Goal: Task Accomplishment & Management: Use online tool/utility

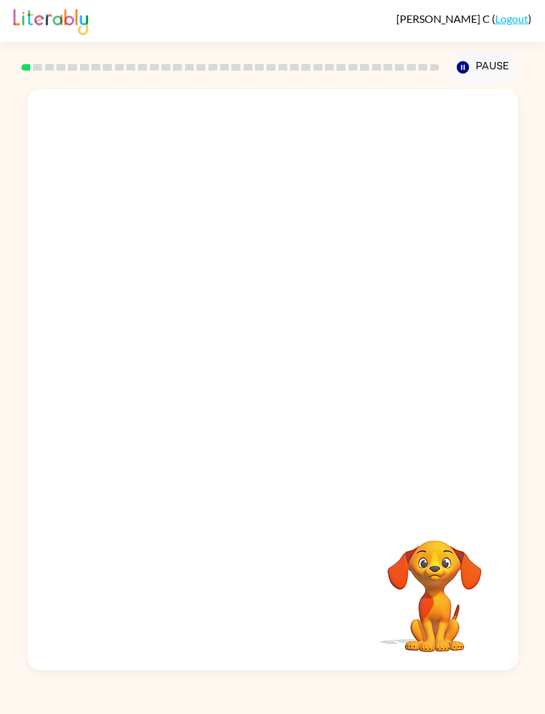
click at [0, 366] on div "Your browser must support playing .mp4 files to use Literably. Please try using…" at bounding box center [272, 376] width 545 height 587
click at [0, 348] on div "Your browser must support playing .mp4 files to use Literably. Please try using…" at bounding box center [272, 376] width 545 height 587
click at [300, 386] on button "button" at bounding box center [273, 386] width 86 height 49
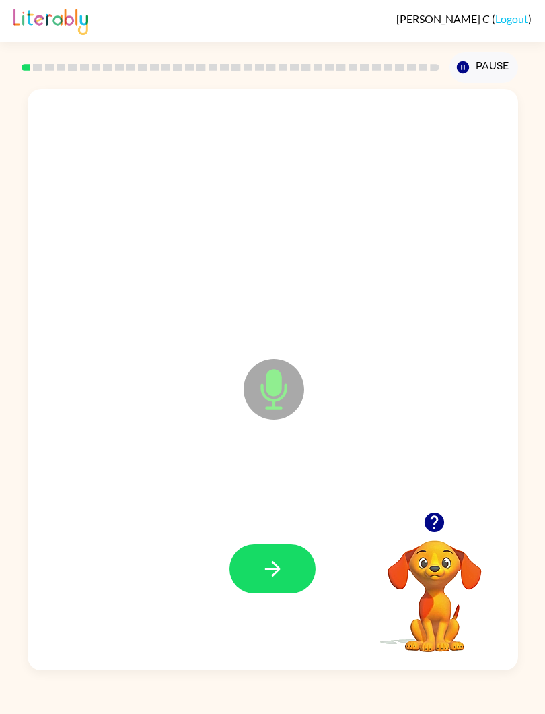
click at [286, 578] on button "button" at bounding box center [273, 568] width 86 height 49
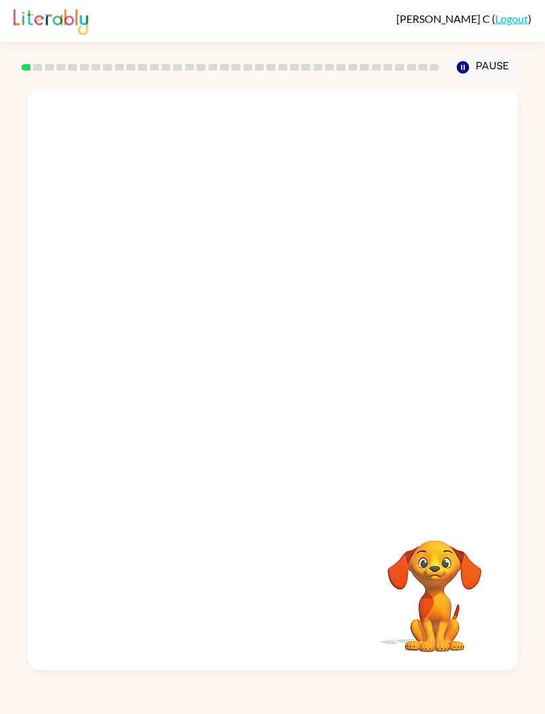
click at [1, 242] on div "Your browser must support playing .mp4 files to use Literably. Please try using…" at bounding box center [272, 376] width 545 height 587
click at [284, 594] on div at bounding box center [273, 569] width 464 height 176
click at [280, 555] on div at bounding box center [273, 568] width 86 height 49
click at [282, 584] on div at bounding box center [273, 568] width 86 height 49
click at [282, 583] on div at bounding box center [273, 568] width 86 height 49
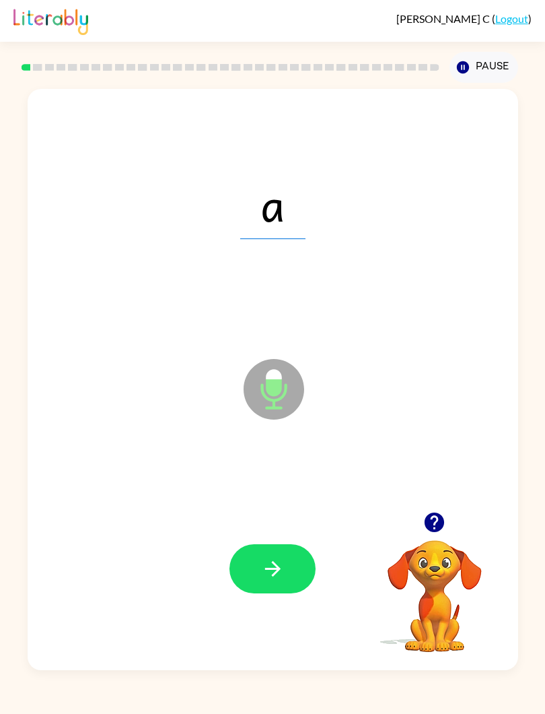
click at [301, 569] on button "button" at bounding box center [273, 568] width 86 height 49
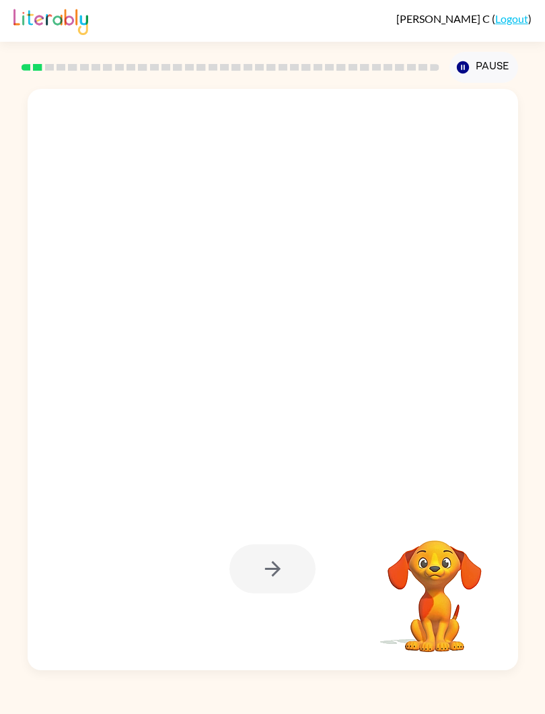
click at [304, 558] on div at bounding box center [273, 568] width 86 height 49
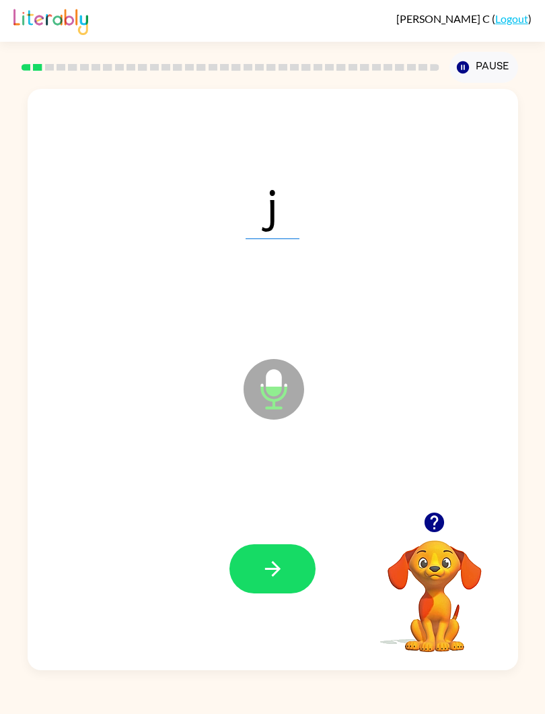
click at [283, 568] on icon "button" at bounding box center [273, 569] width 24 height 24
click at [267, 560] on icon "button" at bounding box center [273, 569] width 24 height 24
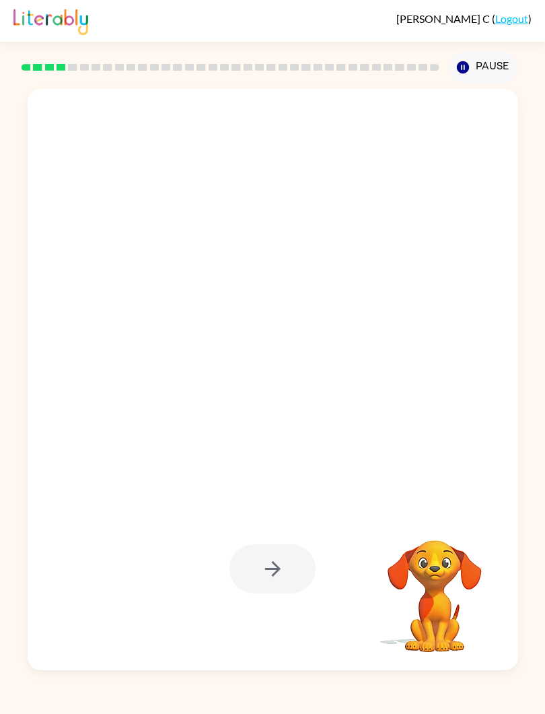
click at [294, 570] on div at bounding box center [273, 568] width 86 height 49
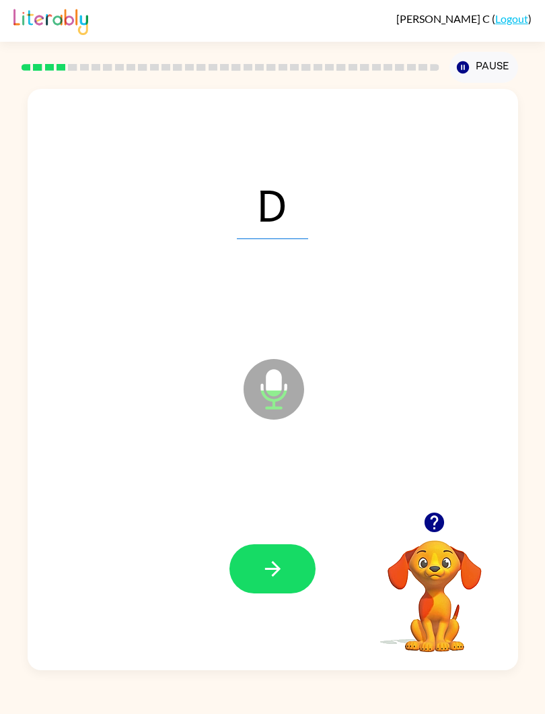
click at [281, 556] on button "button" at bounding box center [273, 568] width 86 height 49
click at [273, 566] on icon "button" at bounding box center [273, 569] width 24 height 24
click at [275, 569] on icon "button" at bounding box center [272, 568] width 15 height 15
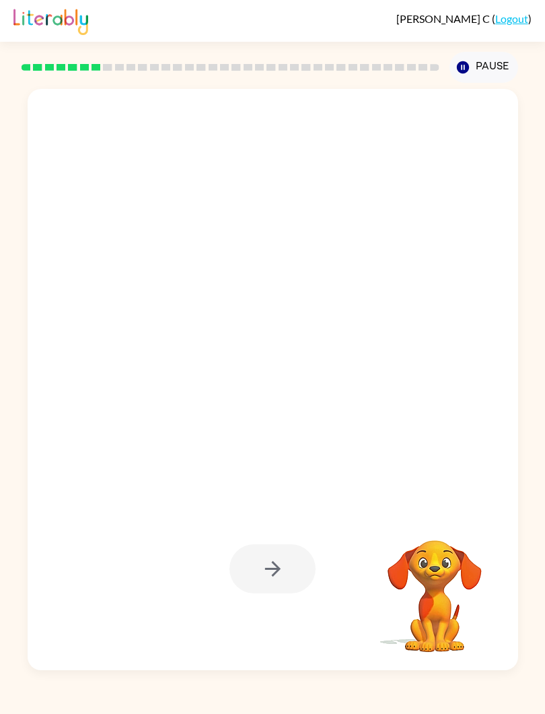
click at [288, 587] on div at bounding box center [273, 568] width 86 height 49
click at [282, 580] on div at bounding box center [273, 568] width 86 height 49
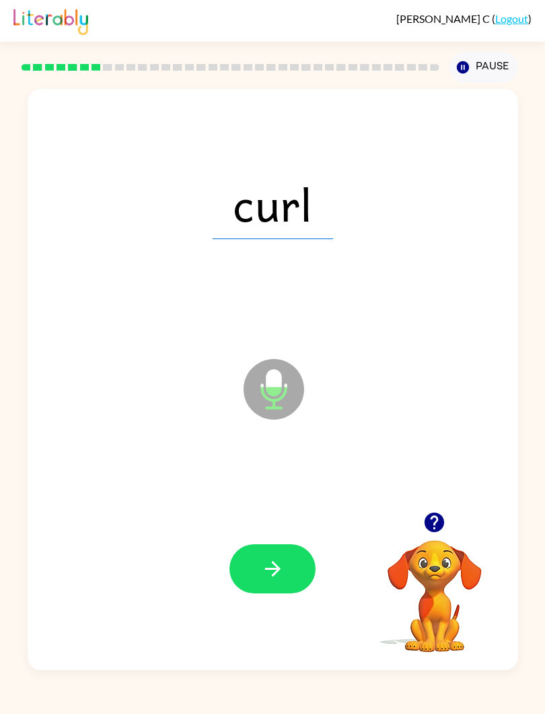
click at [276, 560] on icon "button" at bounding box center [273, 569] width 24 height 24
click at [277, 568] on icon "button" at bounding box center [272, 568] width 15 height 15
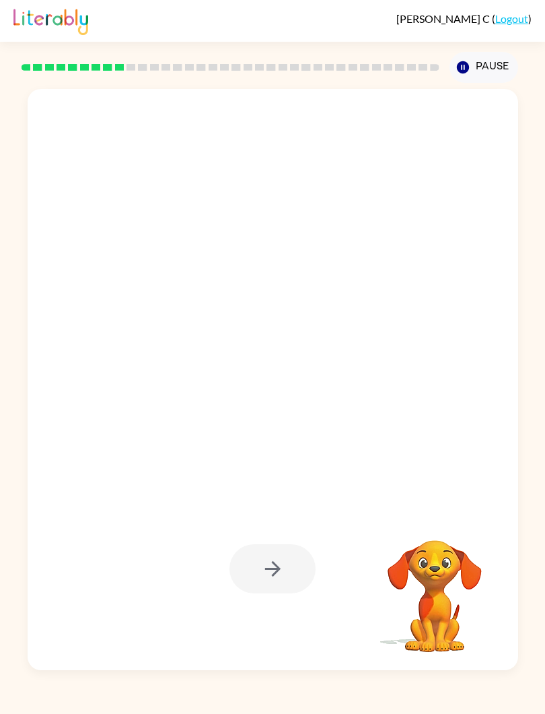
click at [303, 589] on div at bounding box center [273, 568] width 86 height 49
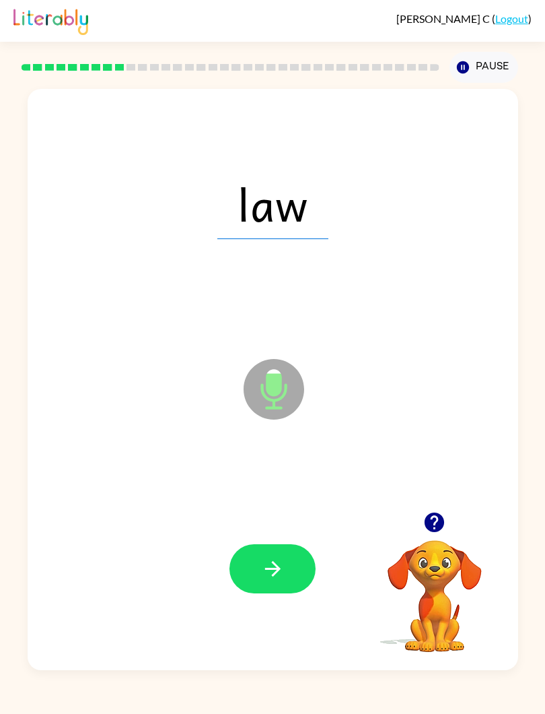
click at [277, 555] on button "button" at bounding box center [273, 568] width 86 height 49
click at [263, 556] on button "button" at bounding box center [273, 568] width 86 height 49
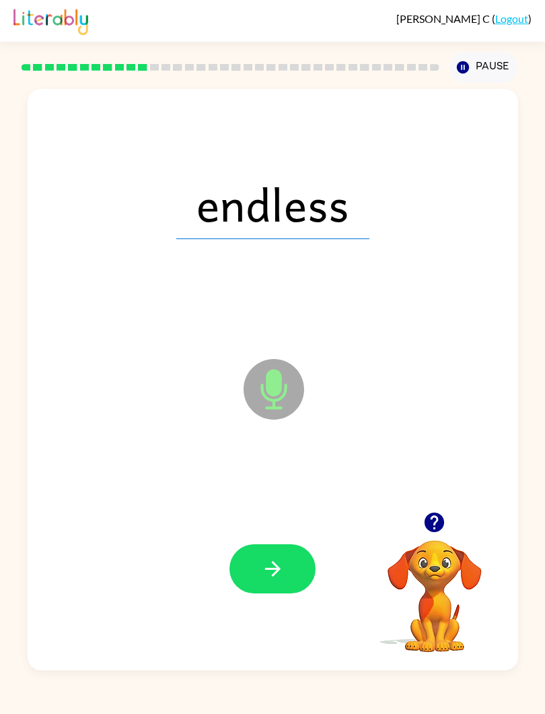
click at [265, 581] on button "button" at bounding box center [273, 568] width 86 height 49
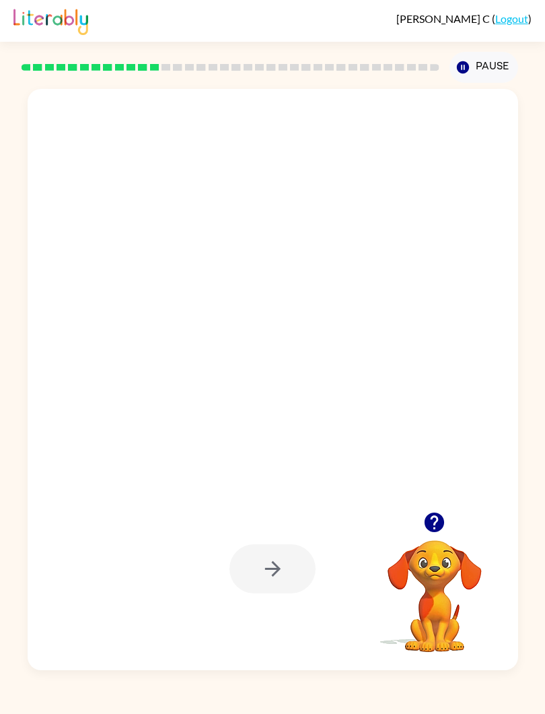
click at [303, 578] on div at bounding box center [273, 568] width 86 height 49
click at [300, 582] on div at bounding box center [273, 568] width 86 height 49
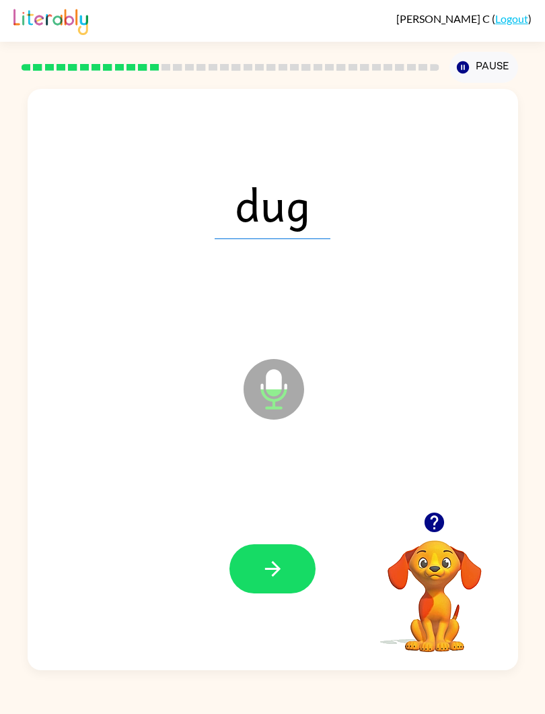
click at [260, 564] on button "button" at bounding box center [273, 568] width 86 height 49
click at [290, 584] on button "button" at bounding box center [273, 568] width 86 height 49
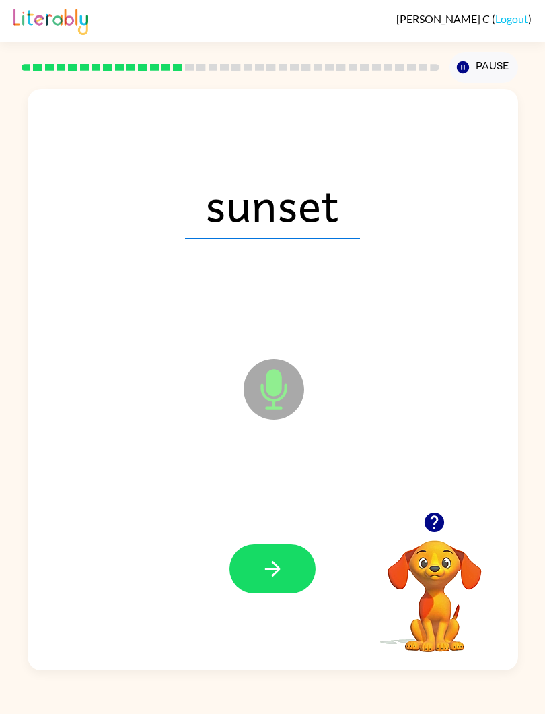
click at [295, 568] on button "button" at bounding box center [273, 568] width 86 height 49
click at [268, 576] on icon "button" at bounding box center [273, 569] width 24 height 24
click at [273, 568] on icon "button" at bounding box center [273, 569] width 24 height 24
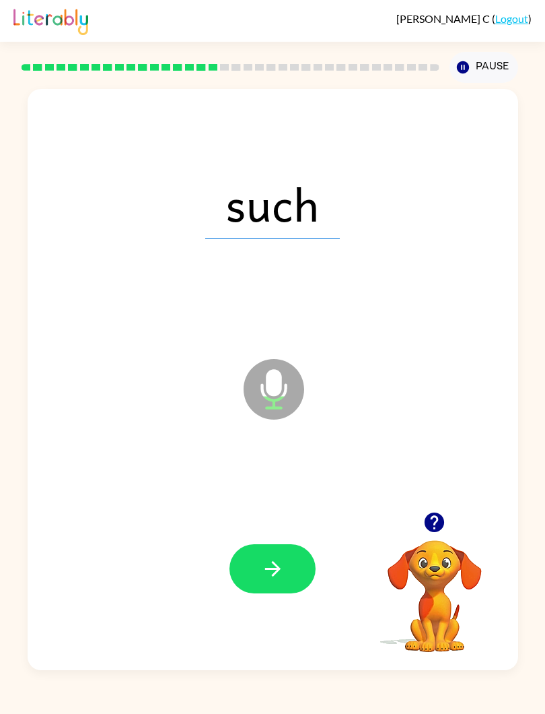
click at [274, 583] on button "button" at bounding box center [273, 568] width 86 height 49
click at [285, 562] on button "button" at bounding box center [273, 568] width 86 height 49
click at [286, 562] on button "button" at bounding box center [273, 568] width 86 height 49
click at [263, 558] on icon "button" at bounding box center [273, 569] width 24 height 24
click at [286, 550] on button "button" at bounding box center [273, 568] width 86 height 49
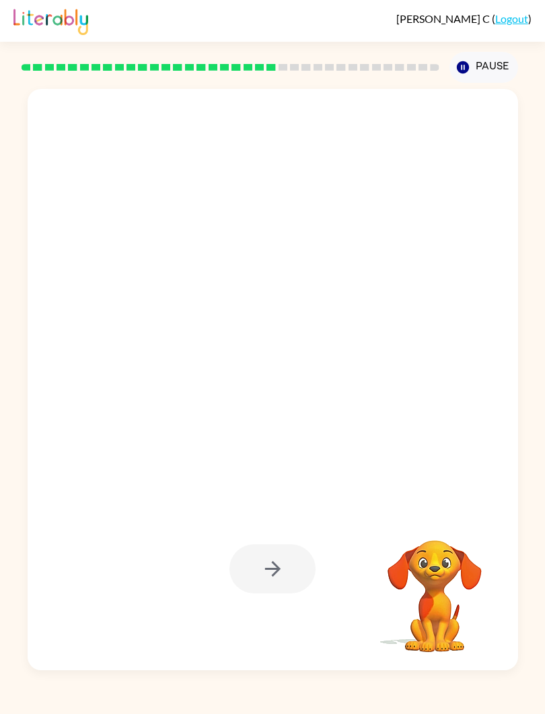
click at [281, 566] on div at bounding box center [273, 568] width 86 height 49
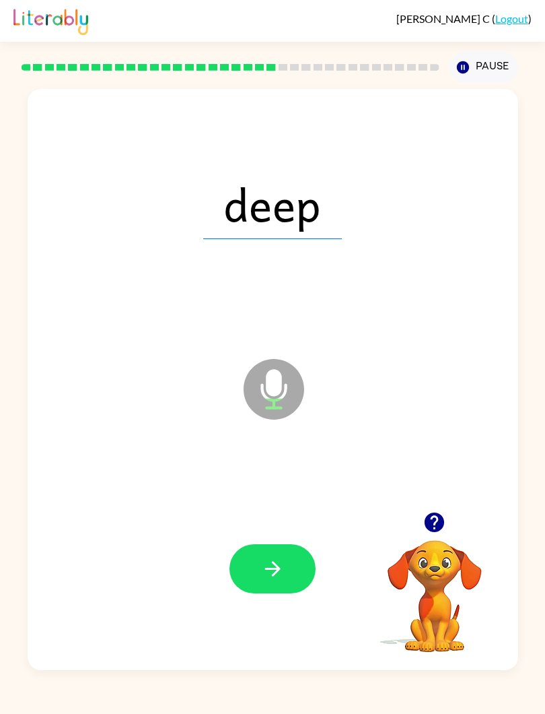
click at [275, 558] on icon "button" at bounding box center [273, 569] width 24 height 24
click at [289, 572] on button "button" at bounding box center [273, 568] width 86 height 49
click at [281, 572] on icon "button" at bounding box center [273, 569] width 24 height 24
click at [279, 549] on button "button" at bounding box center [273, 568] width 86 height 49
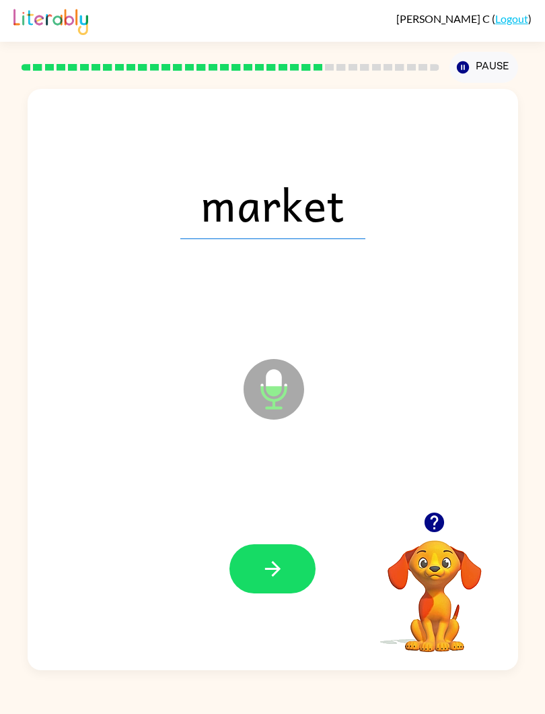
click at [296, 567] on button "button" at bounding box center [273, 568] width 86 height 49
click at [283, 564] on icon "button" at bounding box center [273, 569] width 24 height 24
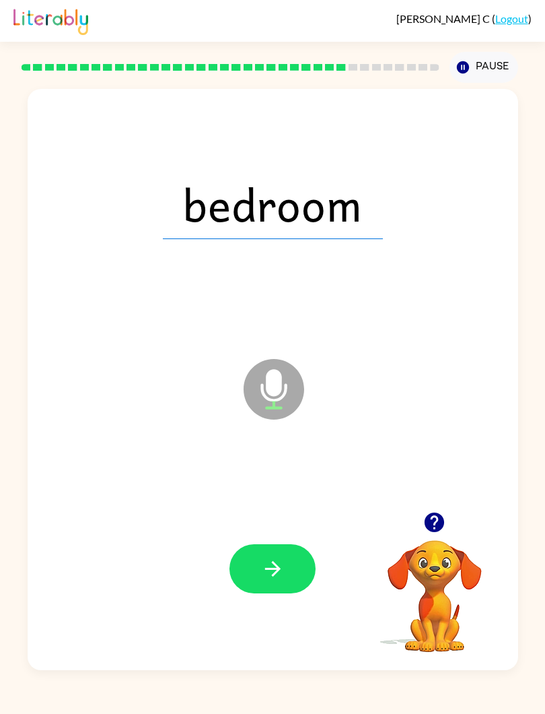
click at [268, 578] on icon "button" at bounding box center [273, 569] width 24 height 24
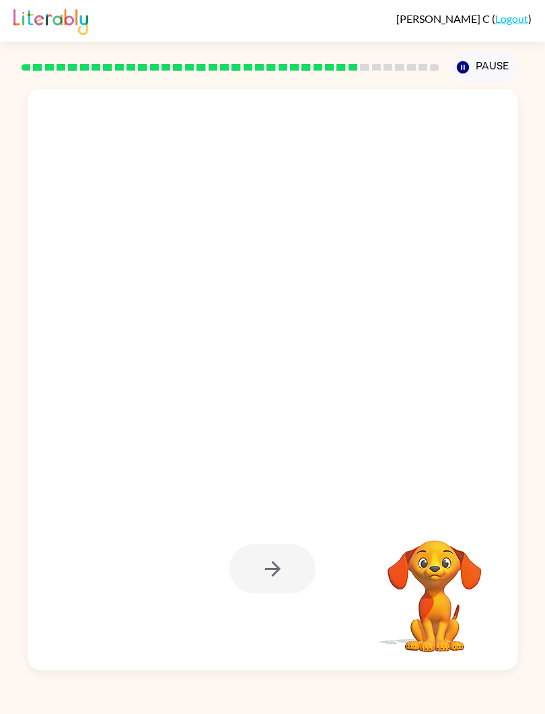
click at [278, 539] on div at bounding box center [273, 569] width 464 height 176
click at [273, 576] on div at bounding box center [273, 568] width 86 height 49
click at [279, 568] on div at bounding box center [273, 568] width 86 height 49
click at [281, 563] on div at bounding box center [273, 568] width 86 height 49
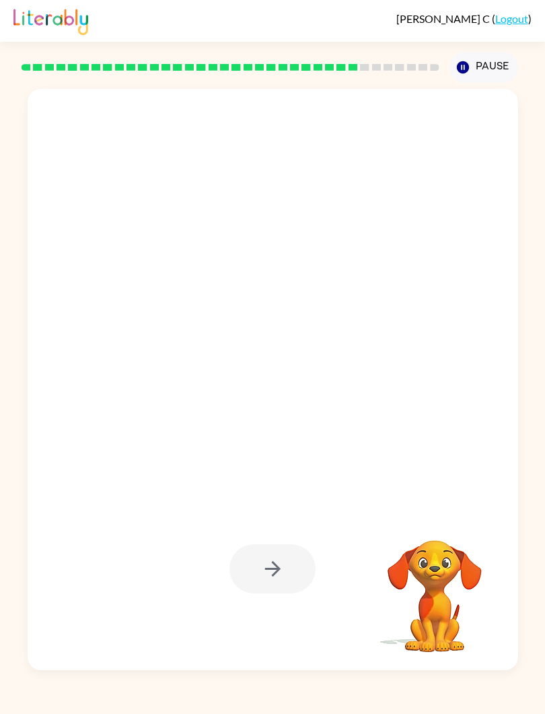
click at [280, 562] on div at bounding box center [273, 568] width 86 height 49
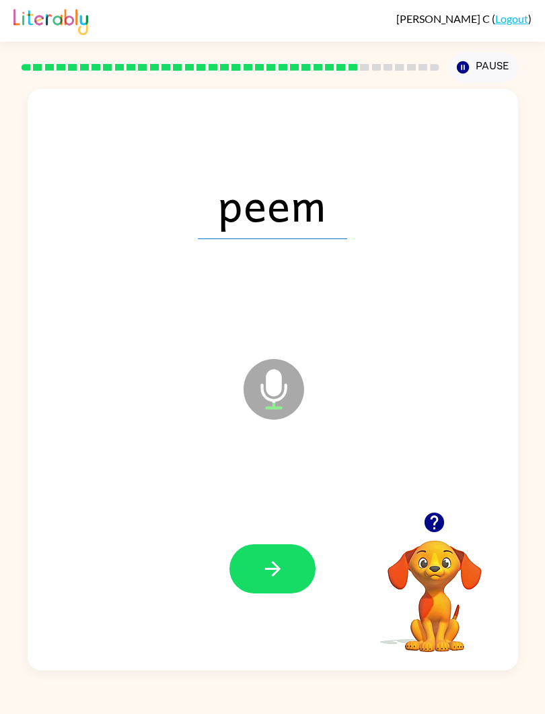
click at [286, 562] on button "button" at bounding box center [273, 568] width 86 height 49
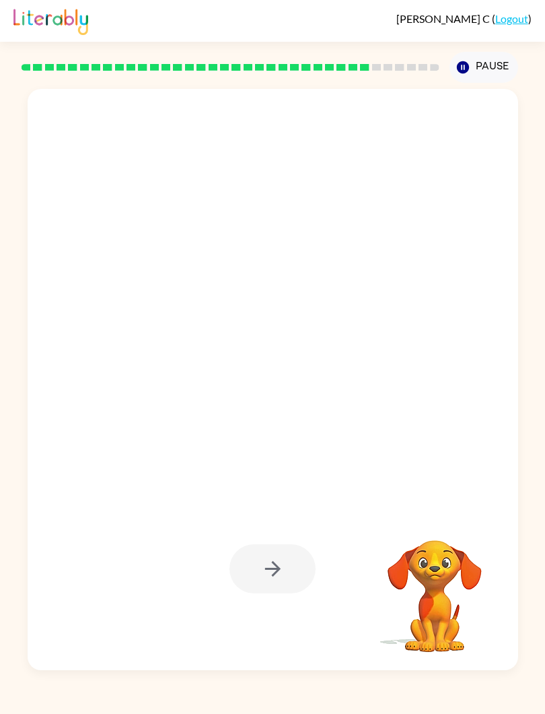
click at [283, 556] on div at bounding box center [273, 568] width 86 height 49
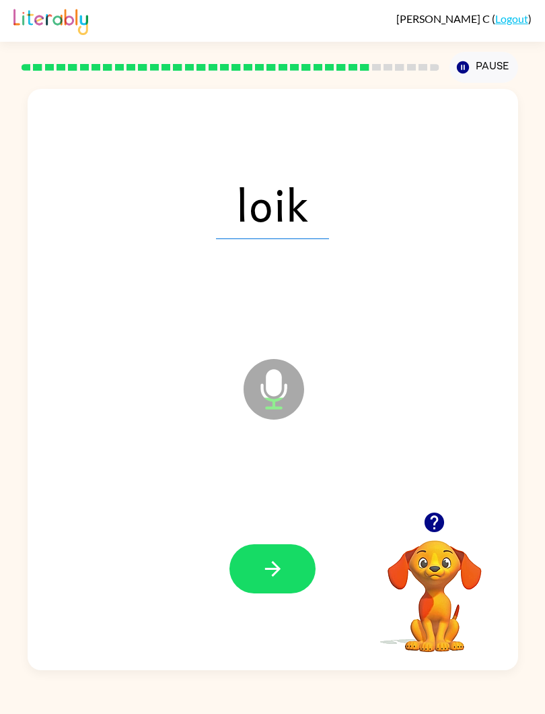
click at [291, 553] on button "button" at bounding box center [273, 568] width 86 height 49
click at [276, 552] on button "button" at bounding box center [273, 568] width 86 height 49
click at [273, 576] on icon "button" at bounding box center [272, 568] width 15 height 15
click at [278, 581] on button "button" at bounding box center [273, 568] width 86 height 49
click at [278, 554] on button "button" at bounding box center [273, 568] width 86 height 49
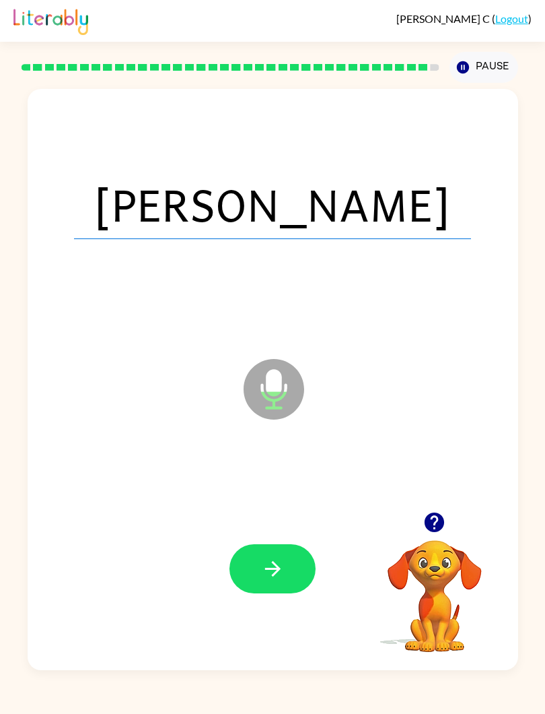
click at [275, 574] on icon "button" at bounding box center [272, 568] width 15 height 15
